Goal: Task Accomplishment & Management: Manage account settings

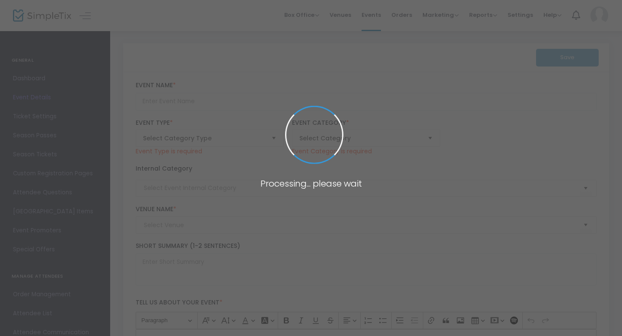
type input "Montreal Bus to Repentigny - Rally at GD | Registration Form"
type textarea "IMPORTANT: READ FULLY BEFORE BUYINGGaza is being starved, bombarded, and kept u…"
type input "Buy Tickets"
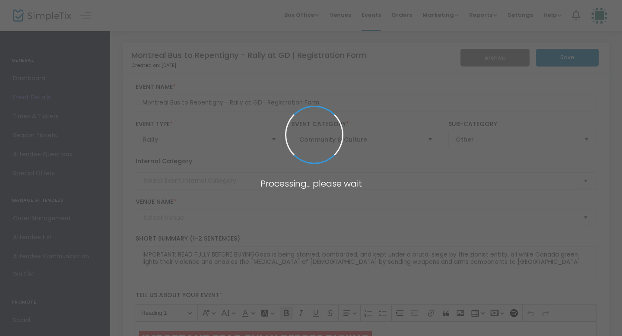
type input "[GEOGRAPHIC_DATA]"
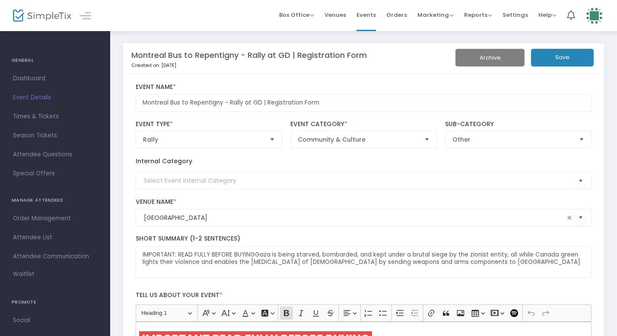
click at [43, 95] on span "Event Details" at bounding box center [55, 97] width 84 height 11
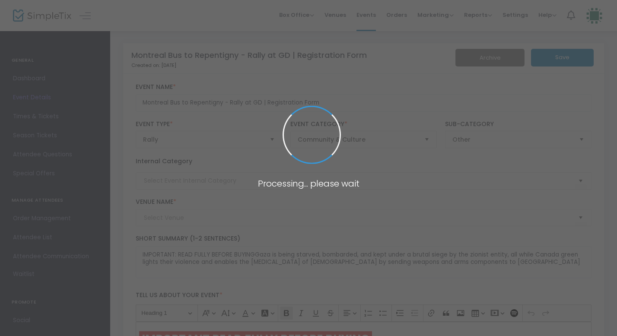
type input "[GEOGRAPHIC_DATA]"
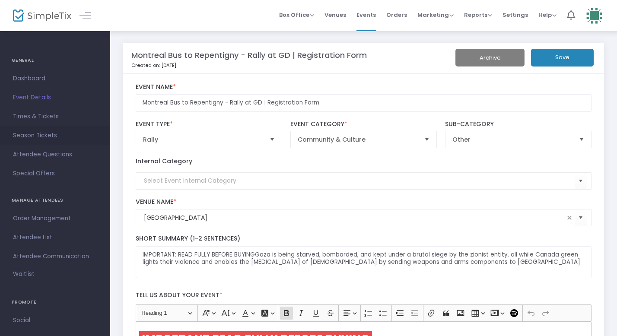
click at [48, 137] on span "Season Tickets" at bounding box center [55, 135] width 84 height 11
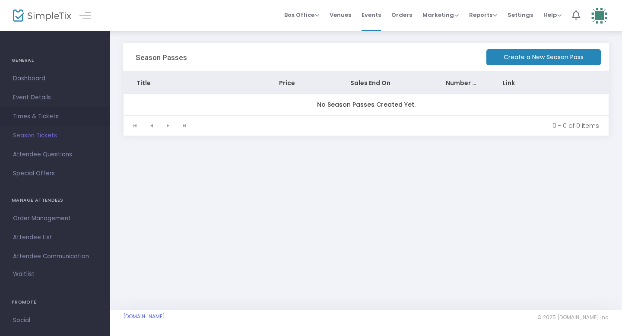
click at [51, 117] on span "Times & Tickets" at bounding box center [55, 116] width 84 height 11
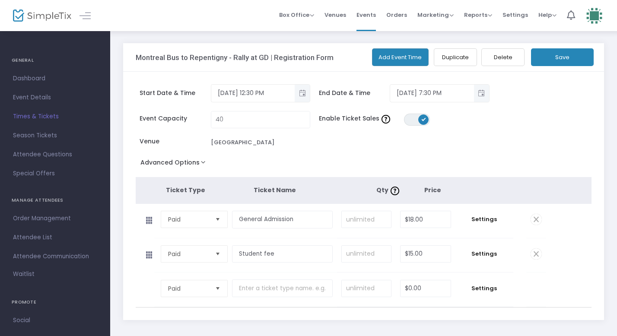
click at [51, 117] on span "Times & Tickets" at bounding box center [55, 116] width 84 height 11
click at [57, 220] on span "Order Management" at bounding box center [55, 218] width 84 height 11
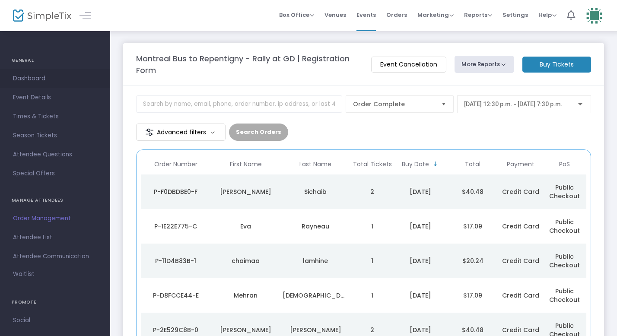
click at [45, 82] on span "Dashboard" at bounding box center [55, 78] width 84 height 11
